Goal: Information Seeking & Learning: Learn about a topic

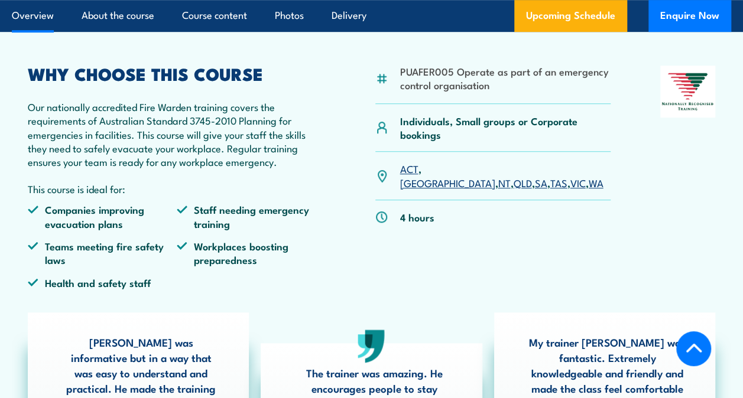
scroll to position [355, 0]
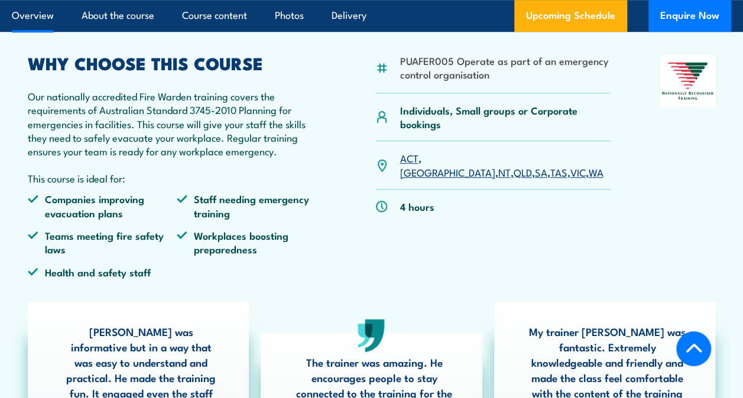
click at [498, 165] on link "NT" at bounding box center [504, 172] width 12 height 14
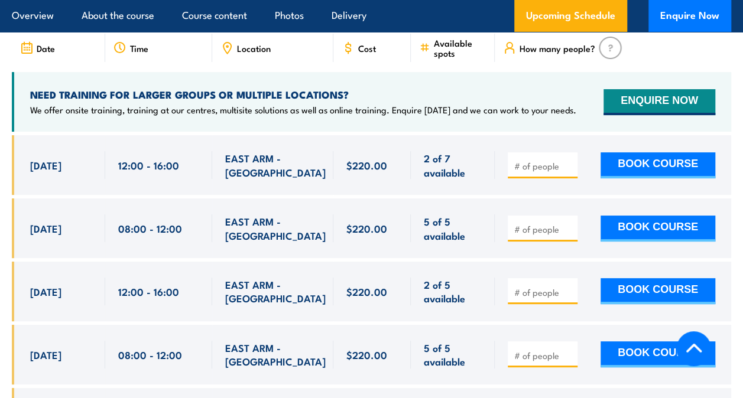
scroll to position [2229, 0]
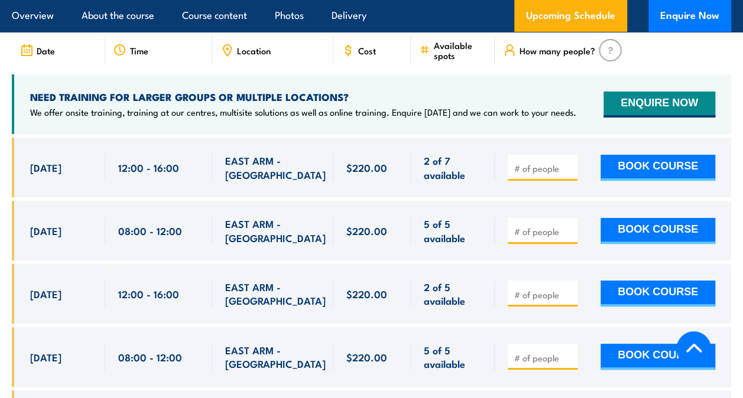
click at [419, 90] on div "NEED TRAINING FOR LARGER GROUPS OR MULTIPLE LOCATIONS? We offer onsite training…" at bounding box center [303, 104] width 546 height 28
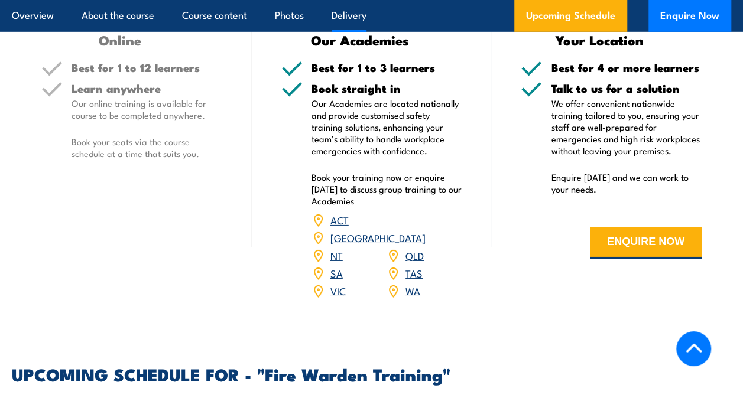
scroll to position [1993, 0]
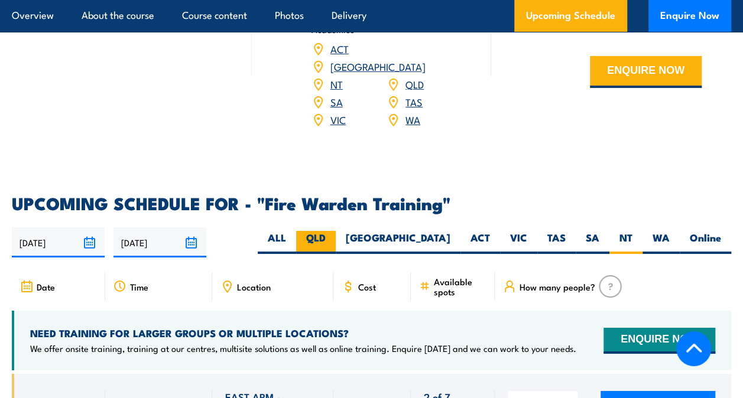
click at [336, 231] on label "QLD" at bounding box center [316, 242] width 40 height 23
click at [333, 231] on input "QLD" at bounding box center [330, 235] width 8 height 8
radio input "true"
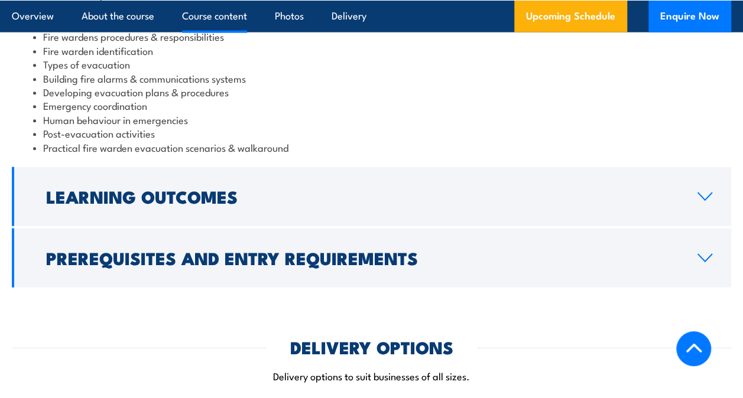
scroll to position [1461, 0]
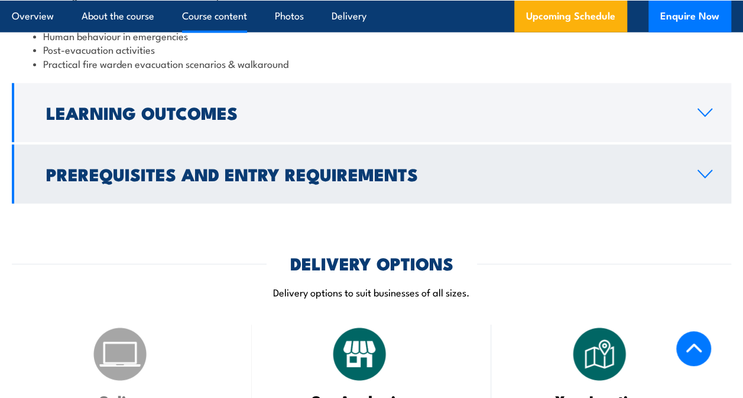
drag, startPoint x: 717, startPoint y: 107, endPoint x: 711, endPoint y: 109, distance: 6.2
click at [716, 108] on link "Learning Outcomes" at bounding box center [371, 112] width 719 height 59
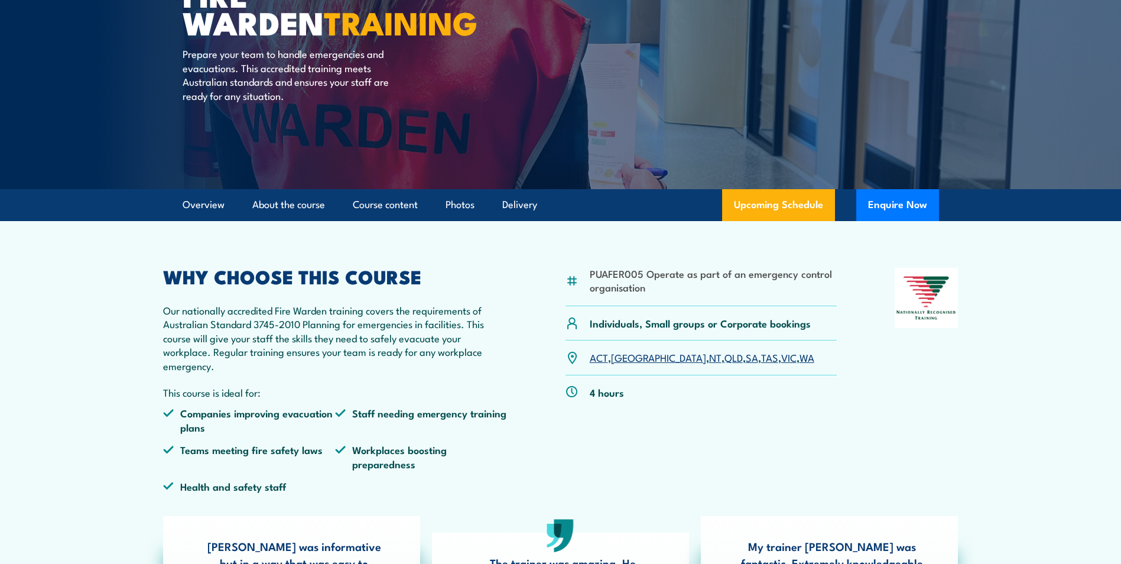
scroll to position [177, 0]
